Goal: Check status: Check status

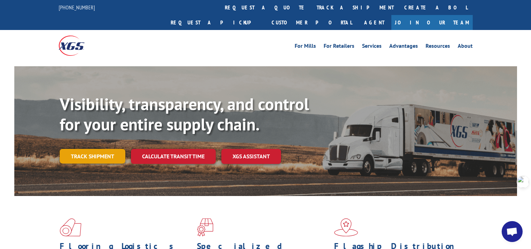
scroll to position [35, 0]
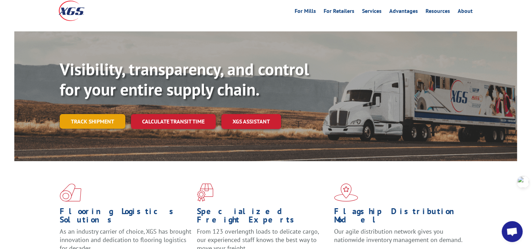
click at [101, 114] on link "Track shipment" at bounding box center [93, 121] width 66 height 15
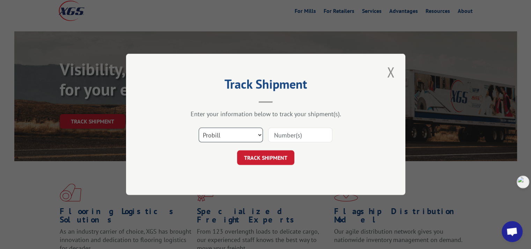
drag, startPoint x: 227, startPoint y: 133, endPoint x: 220, endPoint y: 141, distance: 10.9
click at [227, 133] on select "Select category... Probill BOL PO" at bounding box center [231, 135] width 64 height 15
select select "po"
click at [199, 128] on select "Select category... Probill BOL PO" at bounding box center [231, 135] width 64 height 15
click at [288, 135] on input at bounding box center [300, 135] width 64 height 15
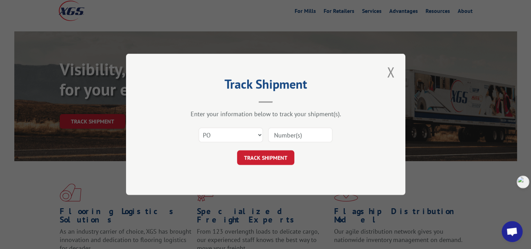
paste input "293720782"
type input "293720782"
click at [268, 162] on button "TRACK SHIPMENT" at bounding box center [265, 158] width 57 height 15
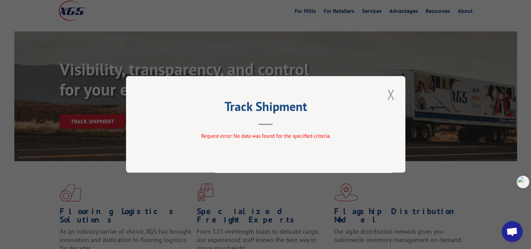
click at [390, 95] on button "Close modal" at bounding box center [391, 94] width 12 height 19
